Goal: Find specific page/section: Find specific page/section

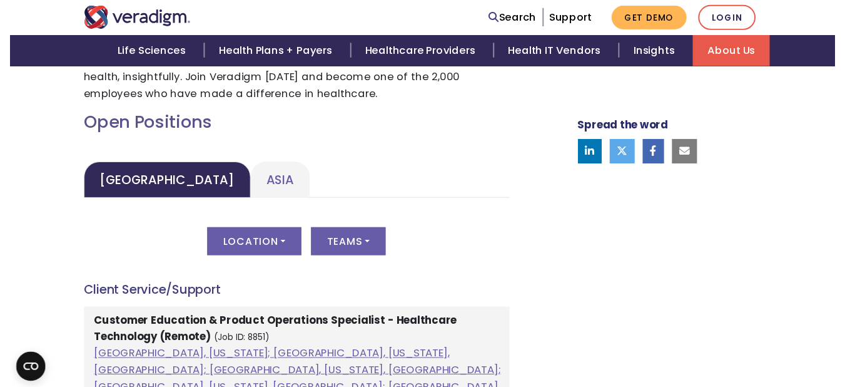
scroll to position [547, 0]
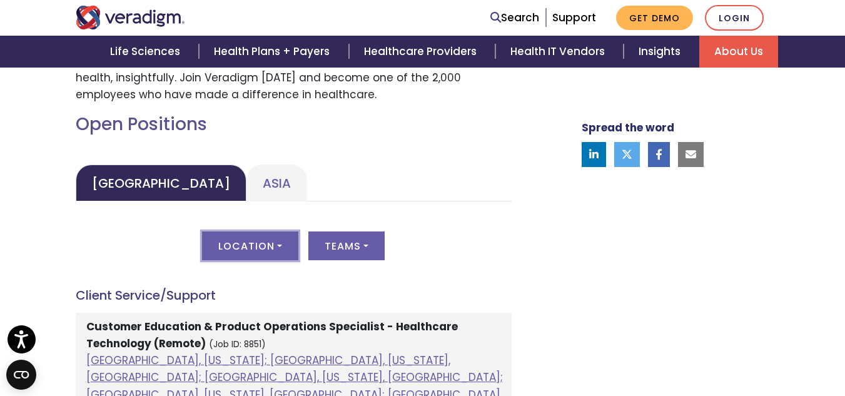
click at [269, 245] on button "Location" at bounding box center [250, 246] width 96 height 29
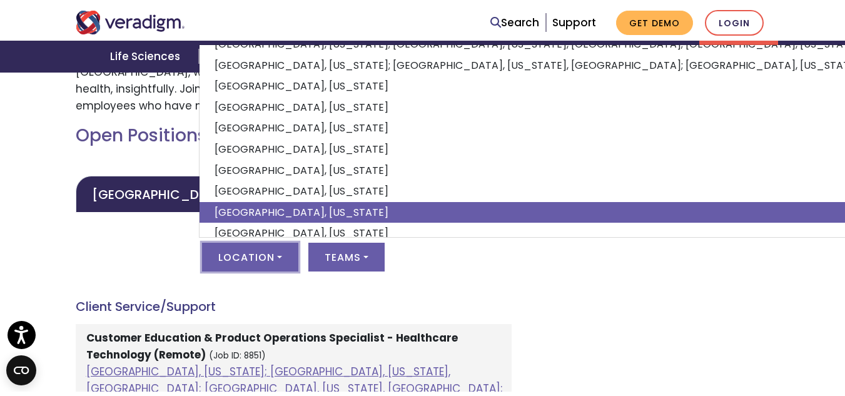
scroll to position [122, 0]
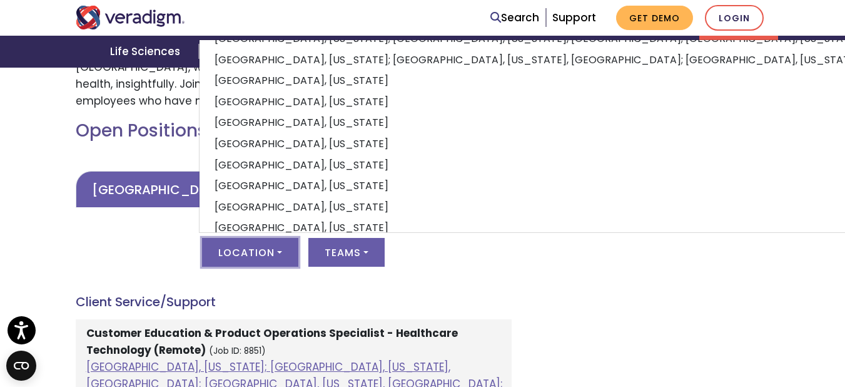
click at [150, 186] on link "United States" at bounding box center [161, 189] width 171 height 37
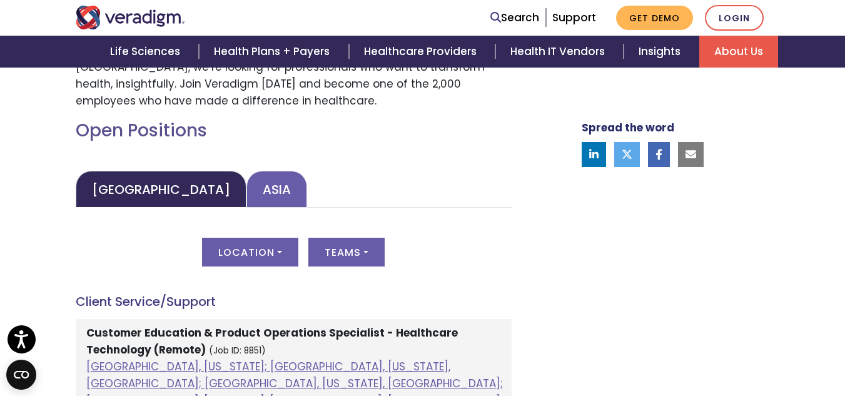
click at [247, 195] on link "Asia" at bounding box center [277, 189] width 61 height 37
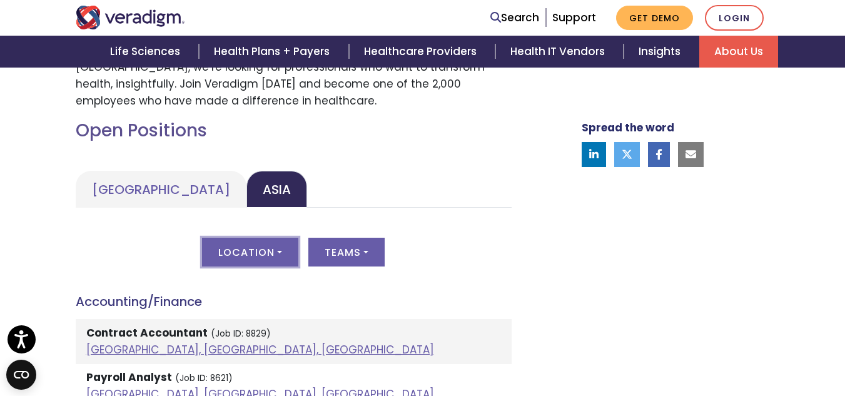
click at [268, 247] on button "Location" at bounding box center [250, 252] width 96 height 29
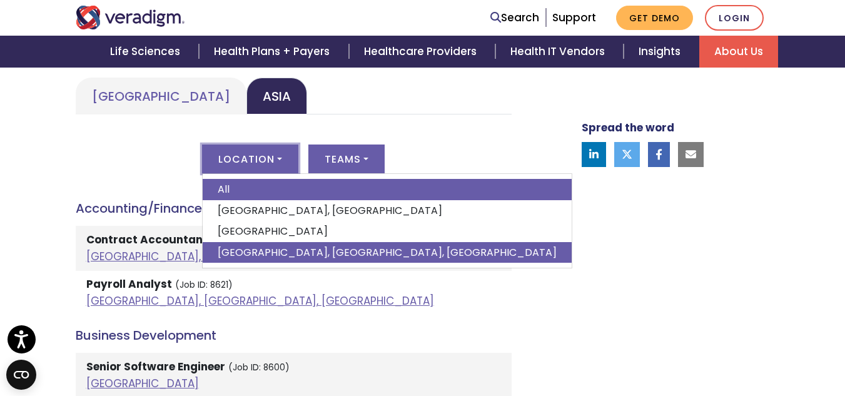
scroll to position [634, 0]
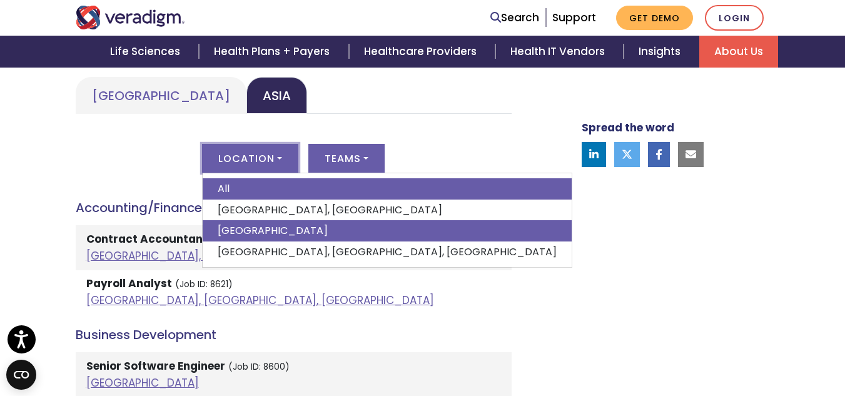
click at [258, 226] on link "India" at bounding box center [387, 230] width 369 height 21
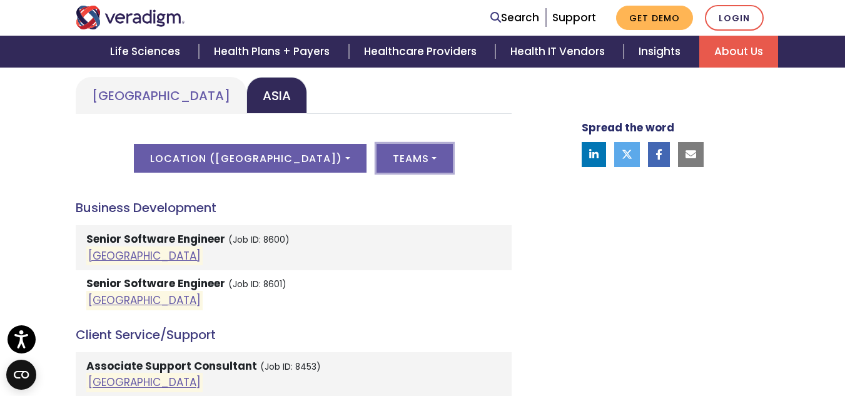
click at [377, 162] on button "Teams" at bounding box center [415, 158] width 76 height 29
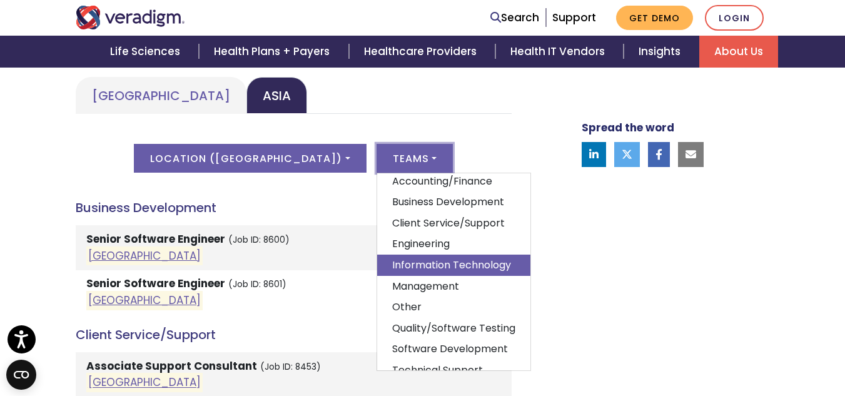
scroll to position [54, 0]
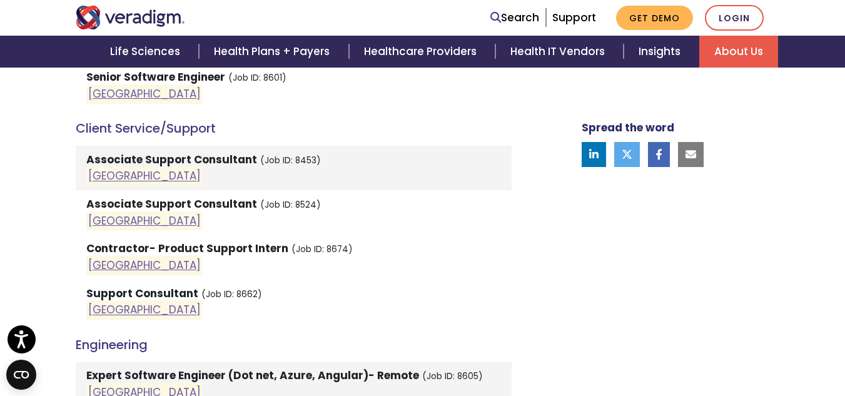
scroll to position [842, 0]
click at [185, 162] on strong "Associate Support Consultant" at bounding box center [171, 158] width 171 height 15
click at [96, 170] on link "India" at bounding box center [144, 175] width 113 height 15
click at [97, 223] on link "India" at bounding box center [144, 220] width 113 height 15
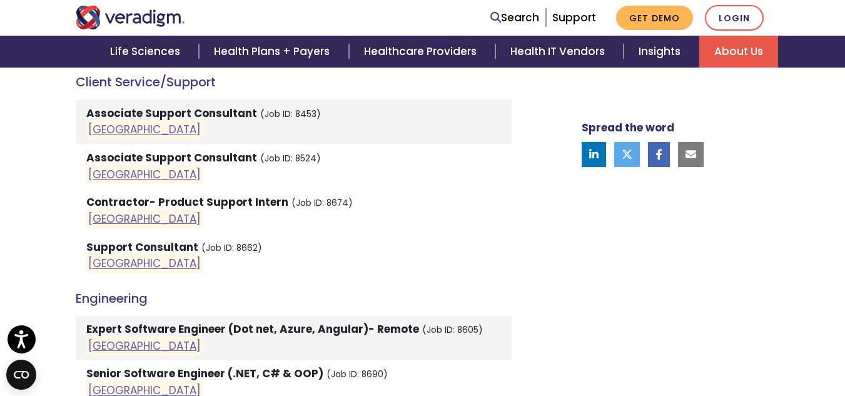
scroll to position [887, 0]
click at [162, 246] on strong "Support Consultant" at bounding box center [142, 247] width 112 height 15
click at [104, 260] on link "India" at bounding box center [144, 264] width 113 height 15
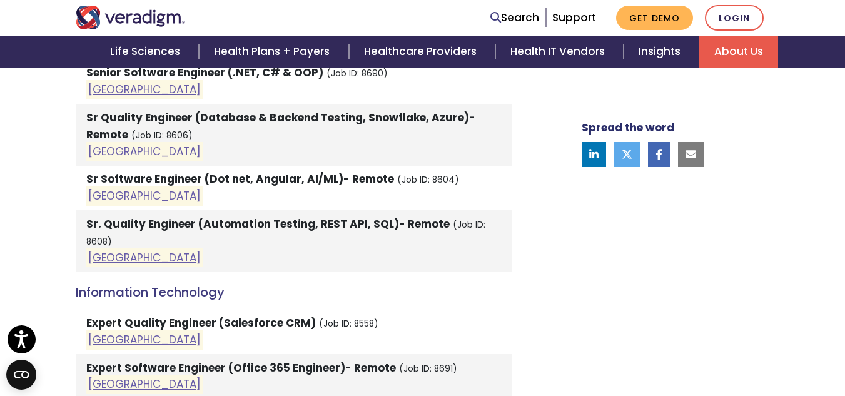
scroll to position [1189, 0]
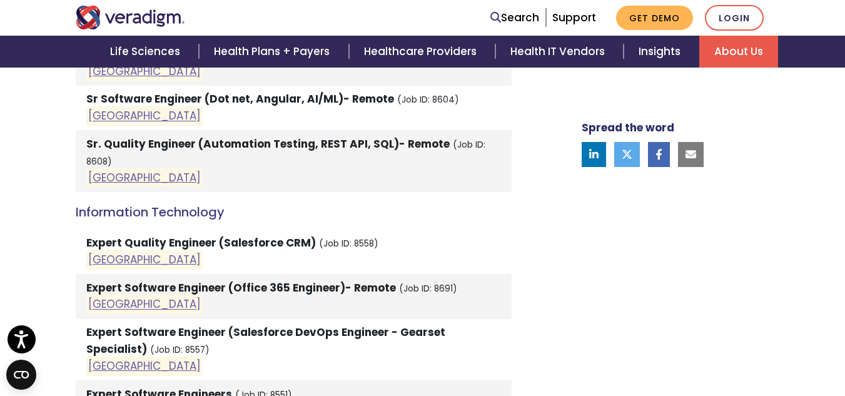
click at [136, 235] on strong "Expert Quality Engineer (Salesforce CRM)" at bounding box center [201, 242] width 230 height 15
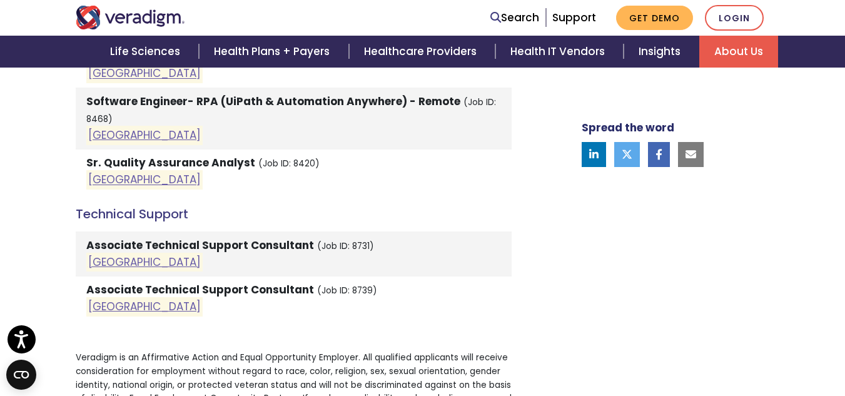
scroll to position [2172, 0]
click at [101, 254] on link "India" at bounding box center [144, 261] width 113 height 15
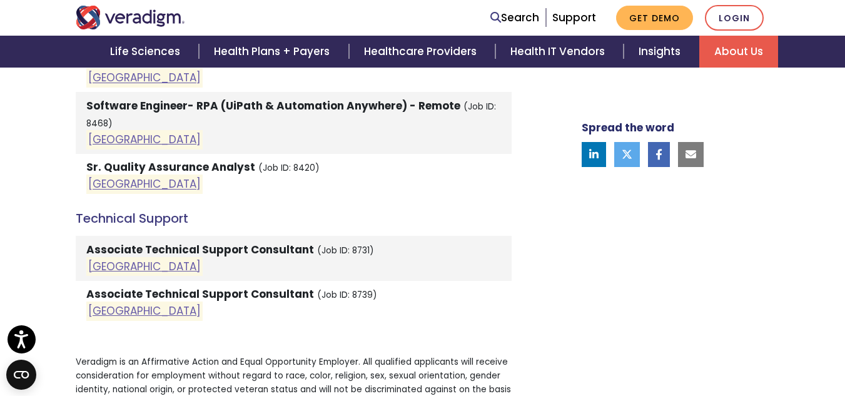
scroll to position [2167, 0]
click at [105, 303] on link "India" at bounding box center [144, 310] width 113 height 15
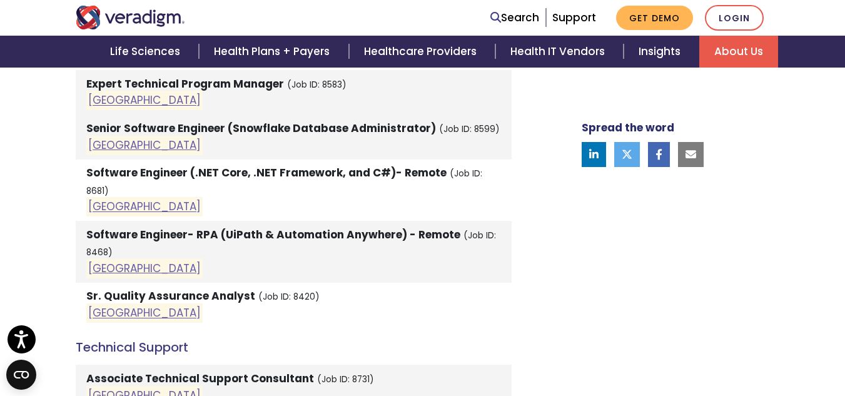
scroll to position [2034, 0]
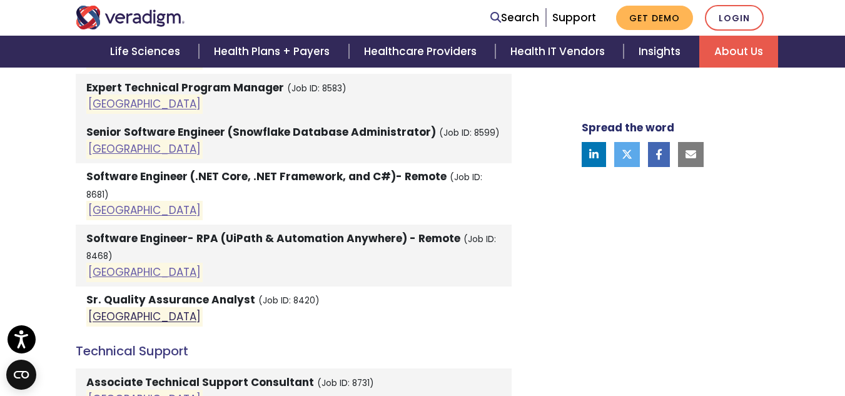
click at [105, 310] on link "India" at bounding box center [144, 317] width 113 height 15
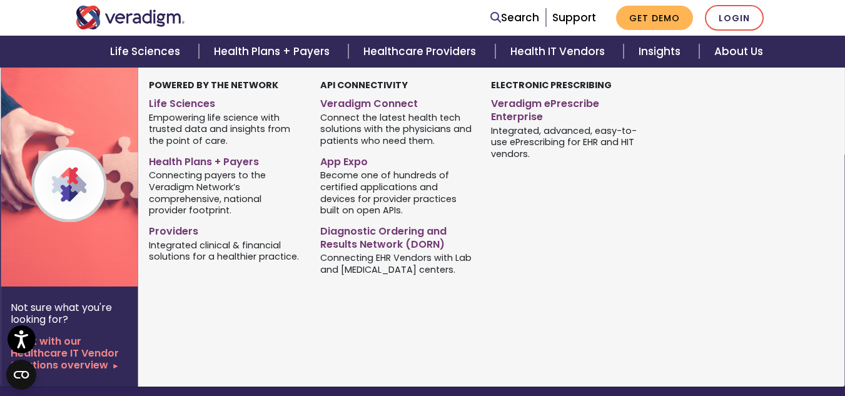
scroll to position [267, 0]
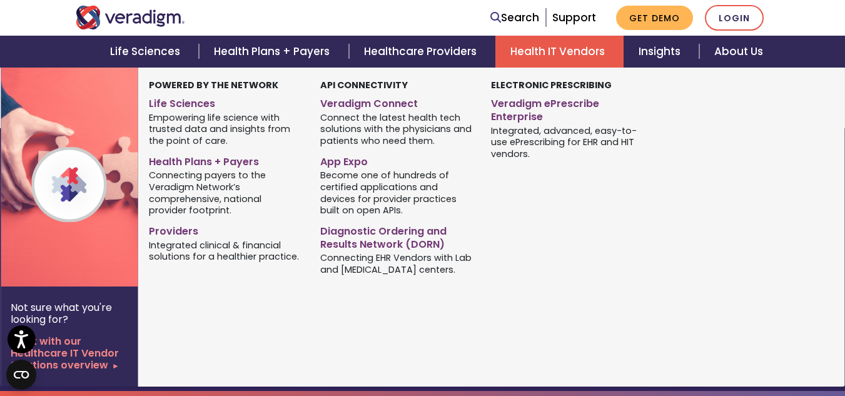
click at [576, 46] on link "Health IT Vendors" at bounding box center [560, 52] width 128 height 32
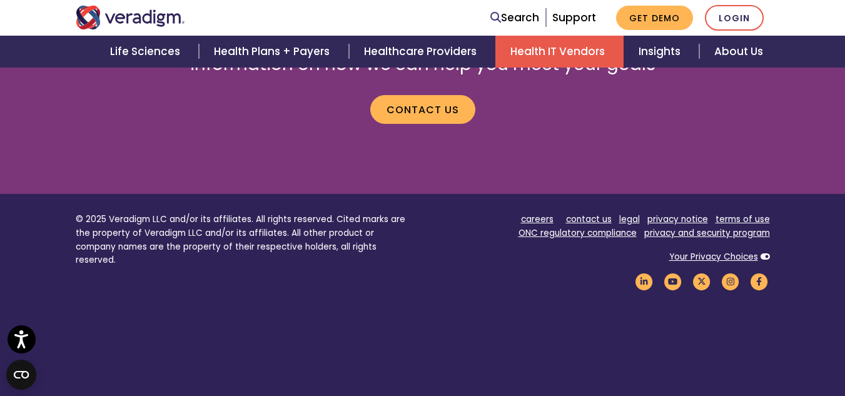
scroll to position [2125, 0]
click at [543, 213] on link "careers" at bounding box center [537, 219] width 33 height 12
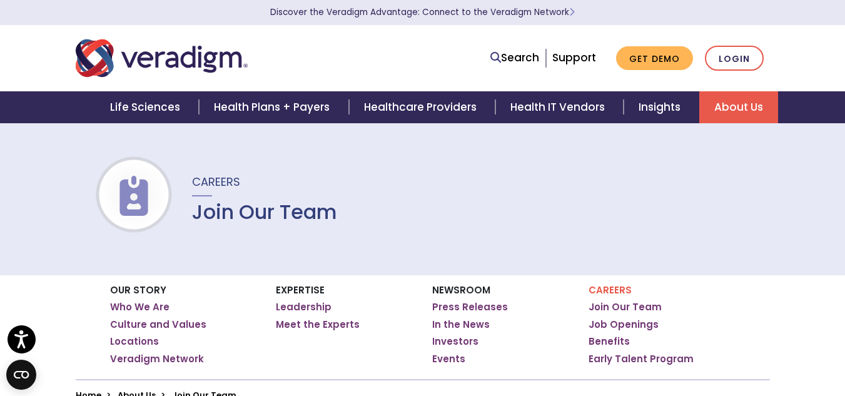
click at [216, 184] on span "Careers" at bounding box center [216, 182] width 48 height 16
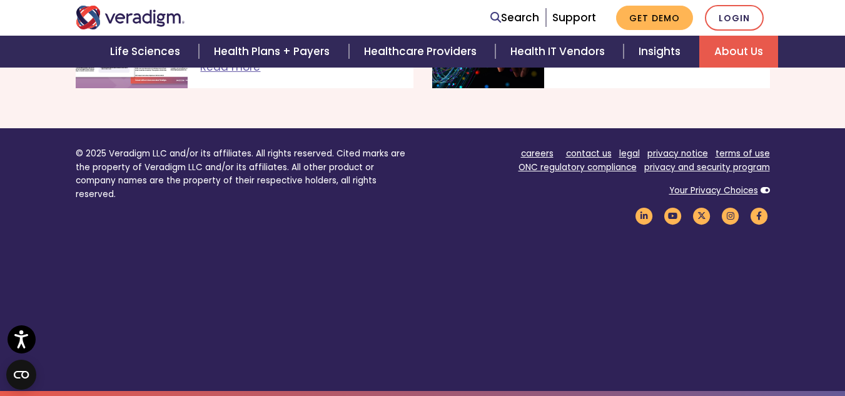
scroll to position [1576, 0]
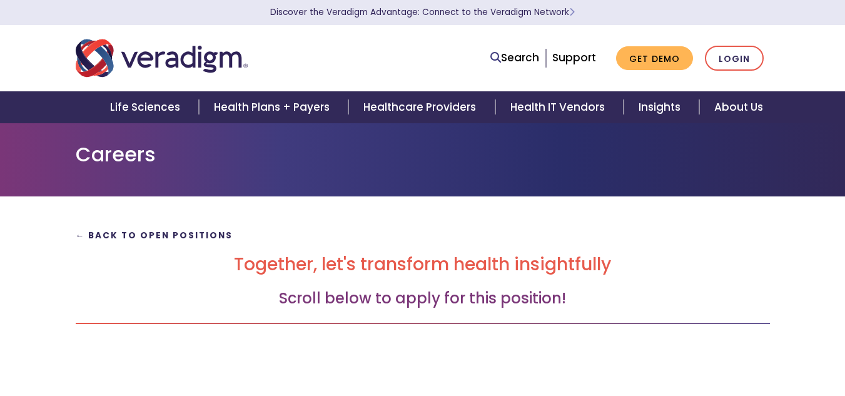
click at [111, 234] on strong "← Back to Open Positions" at bounding box center [155, 236] width 158 height 12
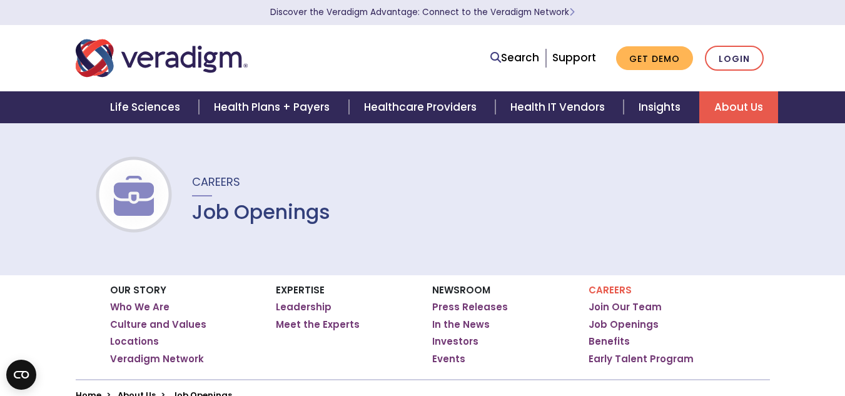
click at [114, 190] on img at bounding box center [134, 196] width 80 height 40
click at [216, 181] on span "Careers" at bounding box center [216, 182] width 48 height 16
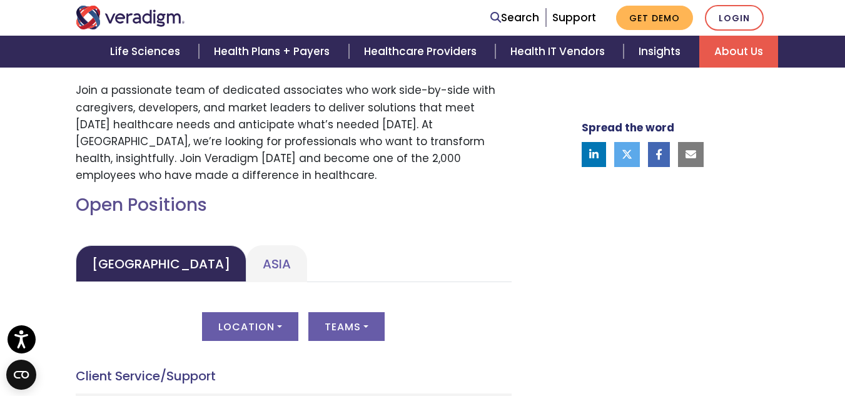
scroll to position [471, 0]
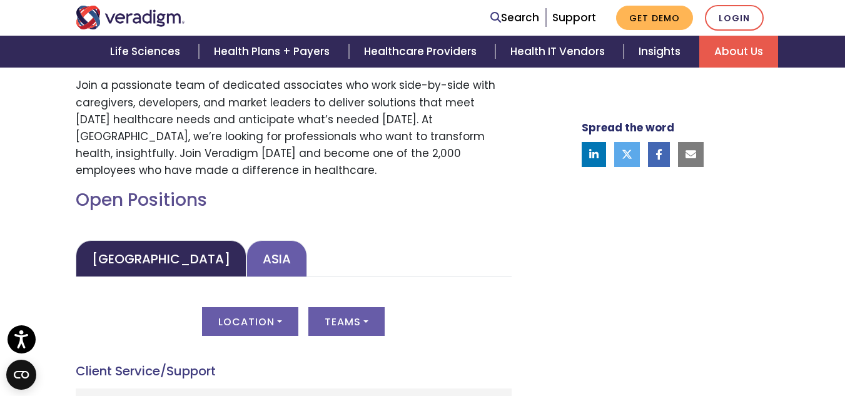
click at [247, 264] on link "Asia" at bounding box center [277, 258] width 61 height 37
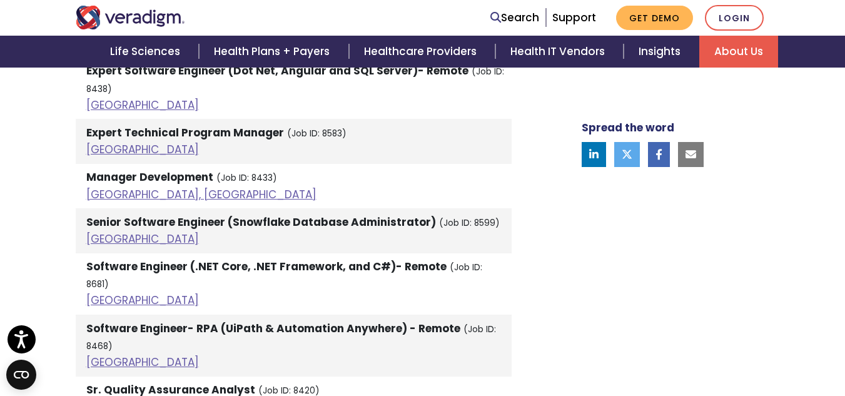
scroll to position [2812, 0]
click at [103, 355] on link "India" at bounding box center [142, 362] width 113 height 15
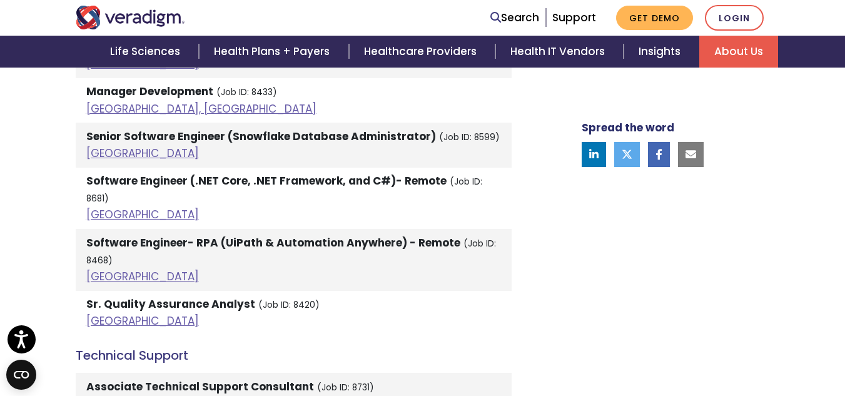
scroll to position [2898, 0]
click at [99, 314] on link "India" at bounding box center [142, 321] width 113 height 15
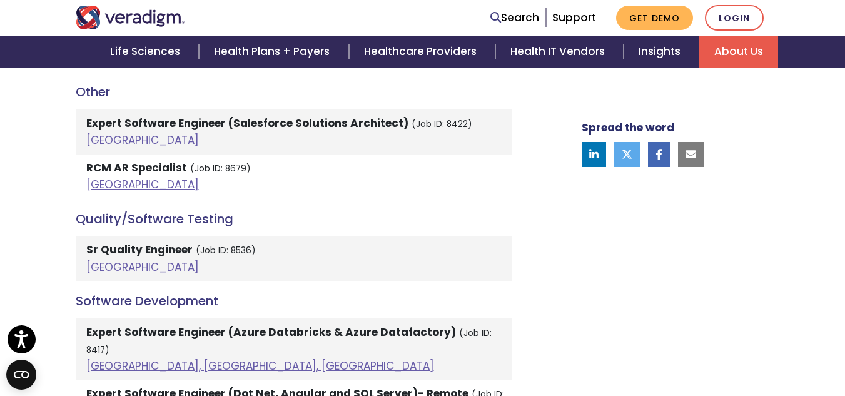
scroll to position [2489, 0]
click at [100, 260] on link "India" at bounding box center [142, 267] width 113 height 15
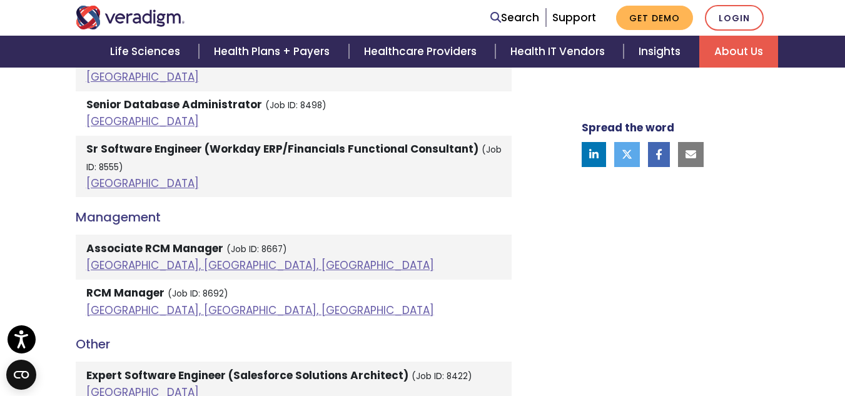
scroll to position [2236, 0]
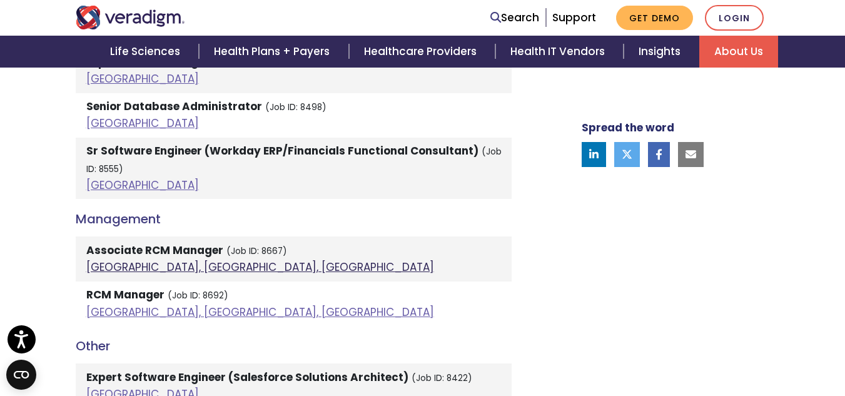
click at [152, 260] on link "Pune, Maharashtra, India" at bounding box center [260, 267] width 348 height 15
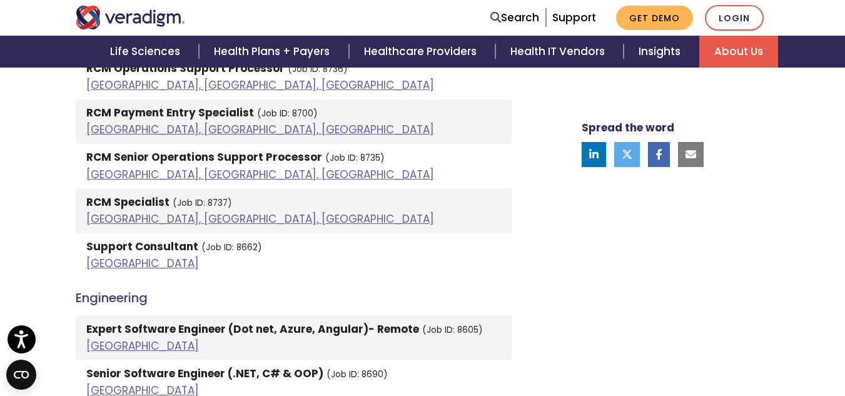
scroll to position [1462, 0]
click at [112, 200] on strong "RCM Specialist" at bounding box center [127, 201] width 83 height 15
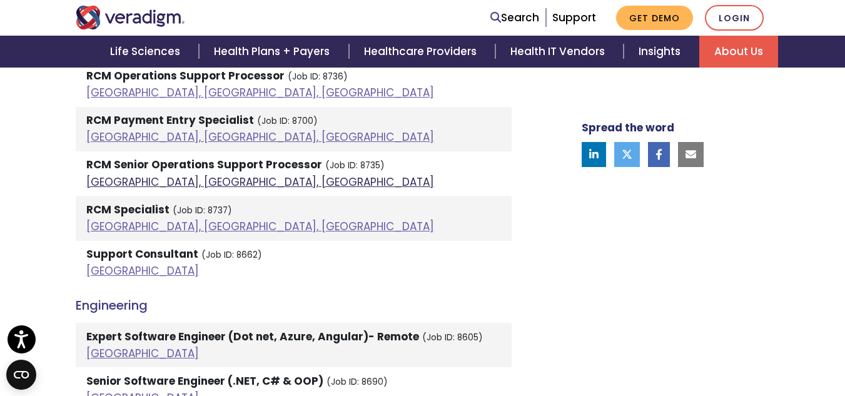
scroll to position [1458, 0]
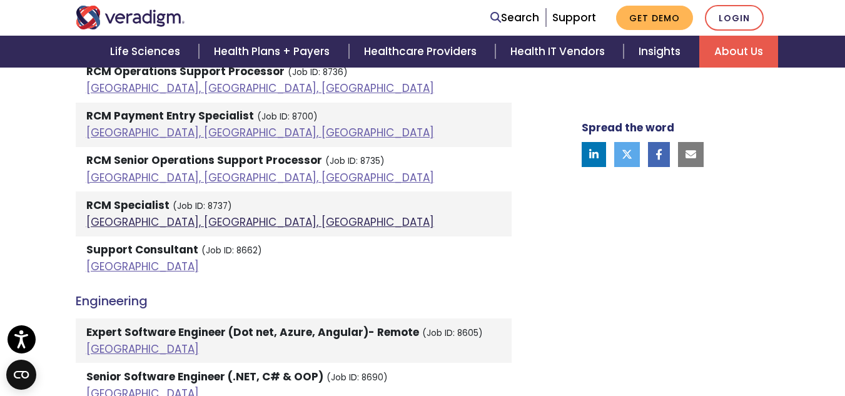
click at [141, 220] on link "Pune, Maharashtra, India" at bounding box center [260, 222] width 348 height 15
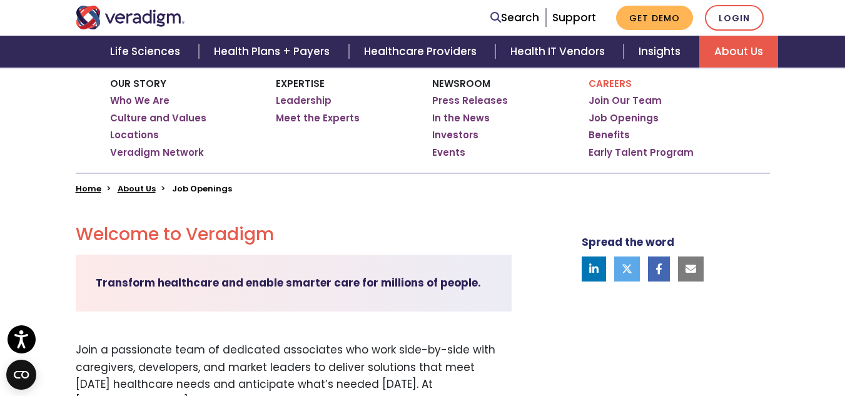
scroll to position [202, 0]
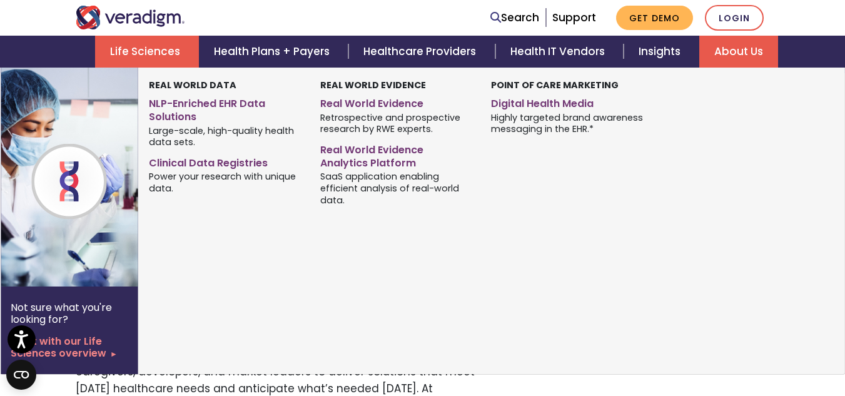
click at [151, 36] on link "Life Sciences" at bounding box center [147, 52] width 104 height 32
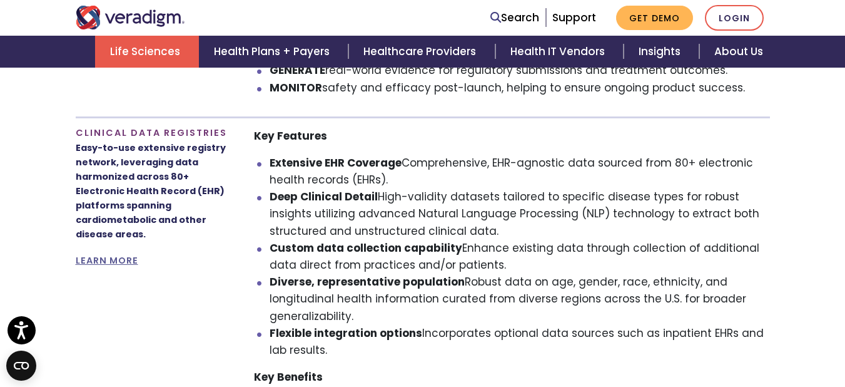
scroll to position [1017, 0]
